Goal: Task Accomplishment & Management: Use online tool/utility

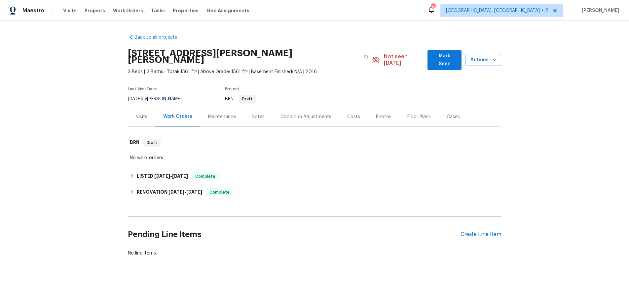
click at [144, 113] on div "Visits" at bounding box center [142, 116] width 12 height 7
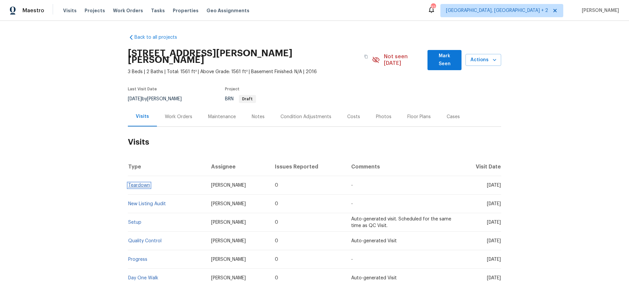
click at [136, 183] on link "Teardown" at bounding box center [139, 185] width 22 height 5
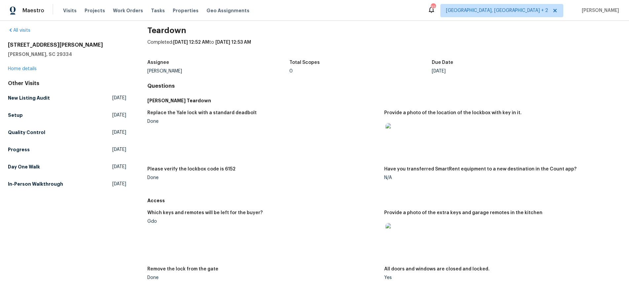
scroll to position [6, 0]
click at [393, 240] on img at bounding box center [396, 233] width 21 height 21
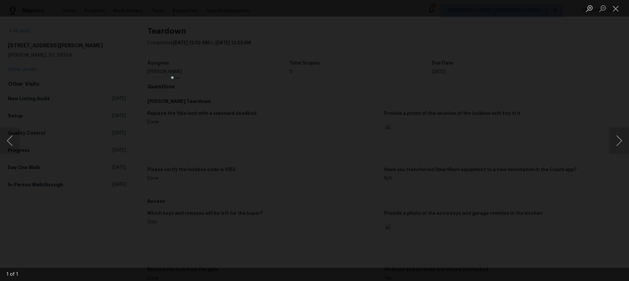
click at [454, 147] on div "Lightbox" at bounding box center [314, 140] width 629 height 281
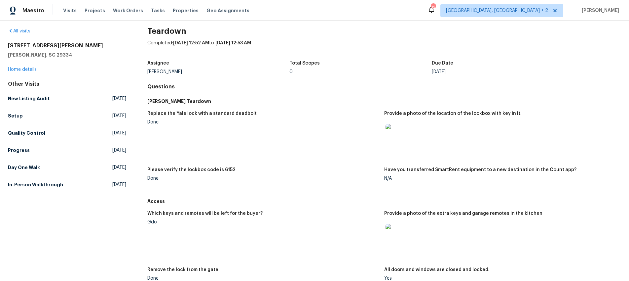
click at [396, 136] on img at bounding box center [396, 134] width 21 height 21
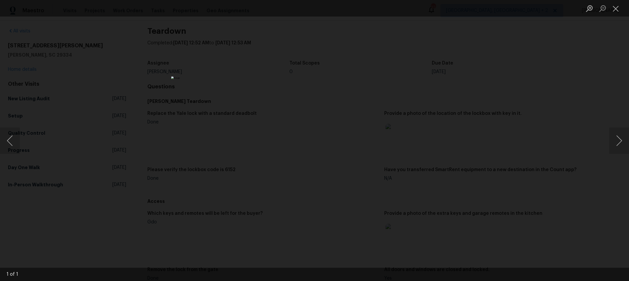
click at [226, 148] on div "Lightbox" at bounding box center [314, 140] width 629 height 281
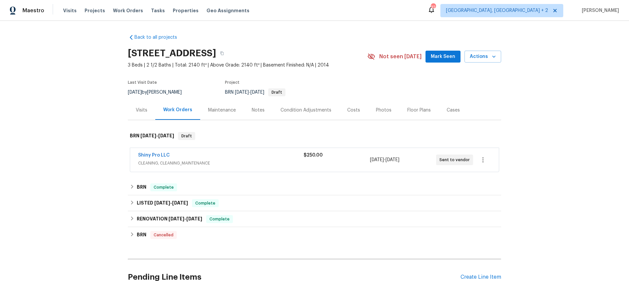
click at [141, 111] on div "Visits" at bounding box center [142, 110] width 12 height 7
